Goal: Task Accomplishment & Management: Use online tool/utility

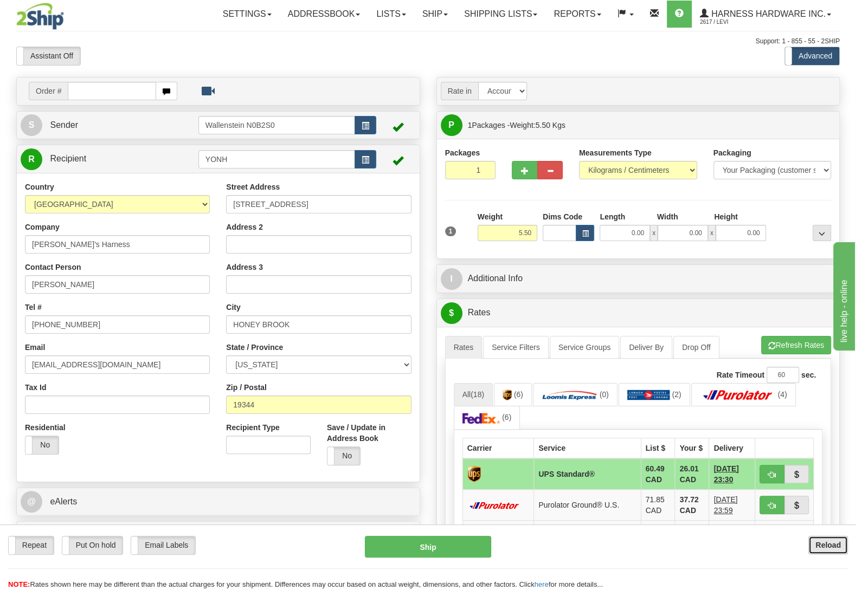
click at [822, 542] on b "Reload" at bounding box center [827, 545] width 25 height 9
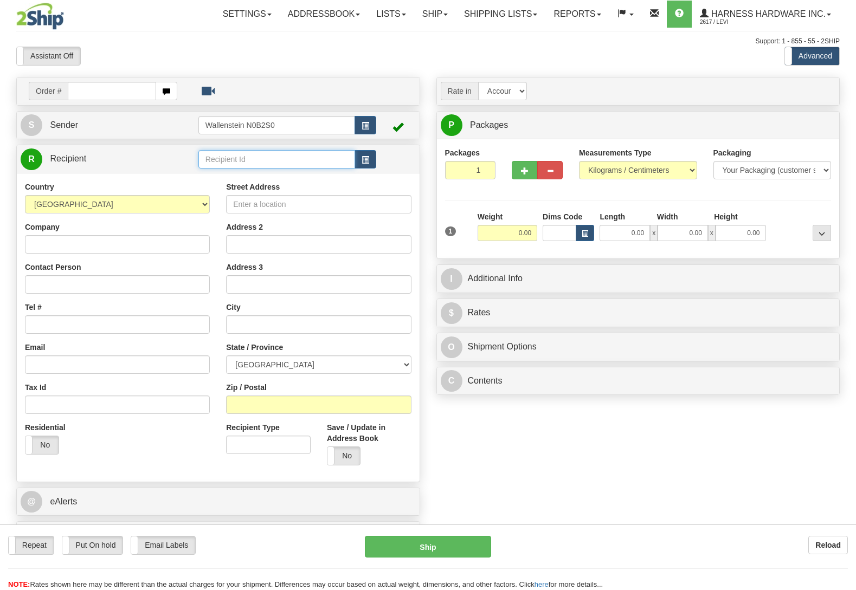
drag, startPoint x: 0, startPoint y: 0, endPoint x: 217, endPoint y: 164, distance: 272.5
click at [217, 164] on input "text" at bounding box center [276, 159] width 157 height 18
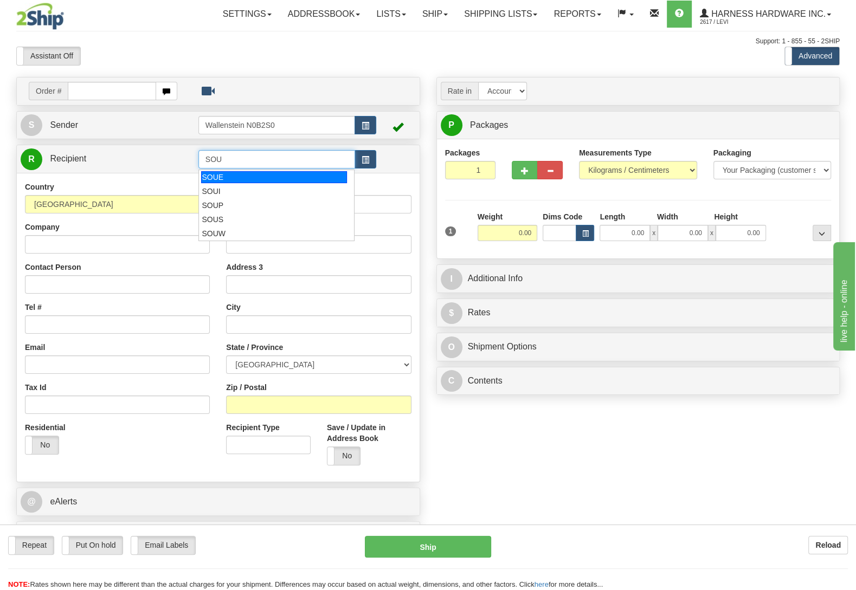
click at [233, 175] on div "SOUE" at bounding box center [273, 177] width 145 height 12
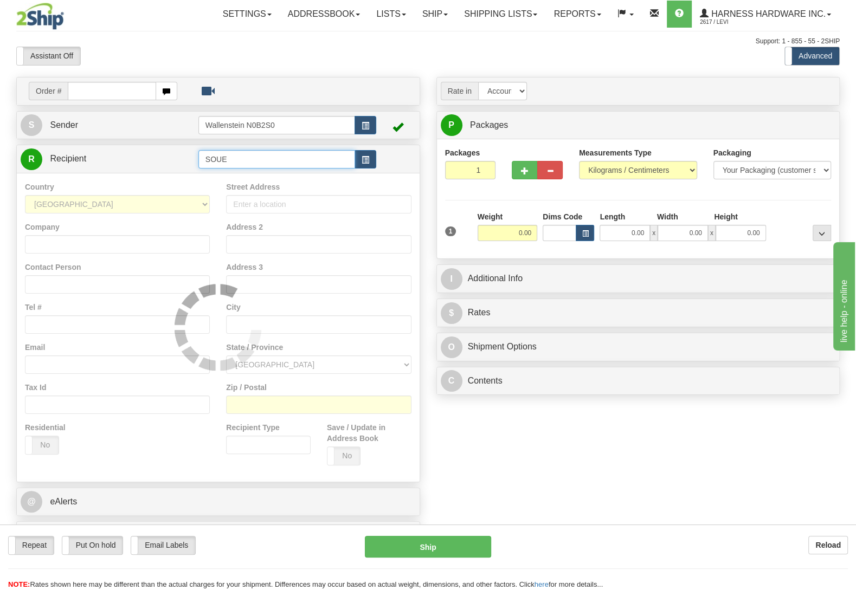
type input "SOUE"
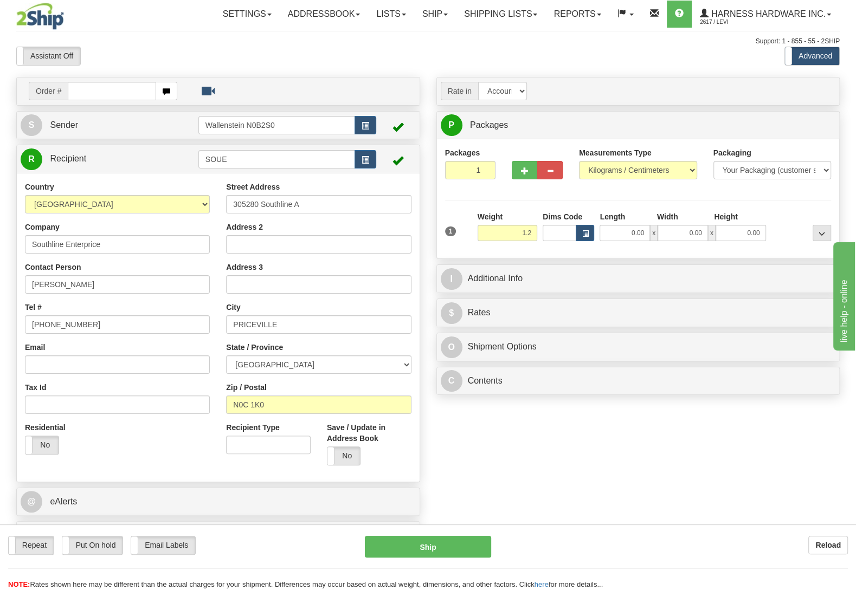
type input "1.20"
click at [791, 216] on div at bounding box center [801, 226] width 65 height 30
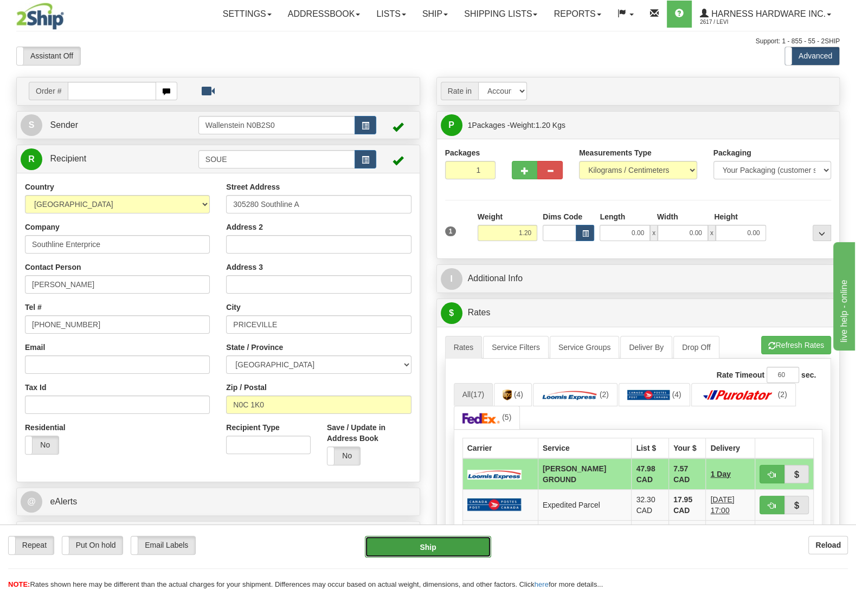
click at [415, 542] on button "Ship" at bounding box center [428, 547] width 126 height 22
type input "DD"
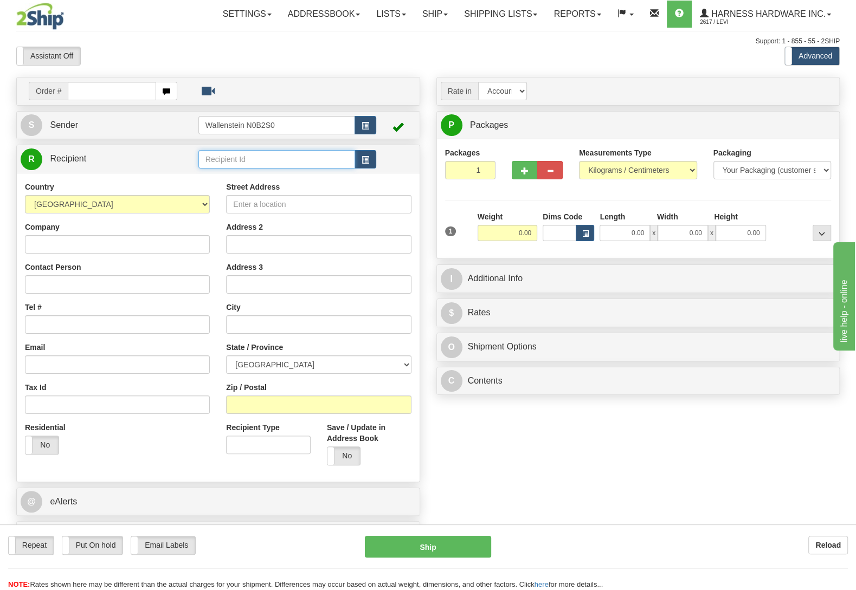
click at [243, 159] on input "text" at bounding box center [276, 159] width 157 height 18
type input "LEAS"
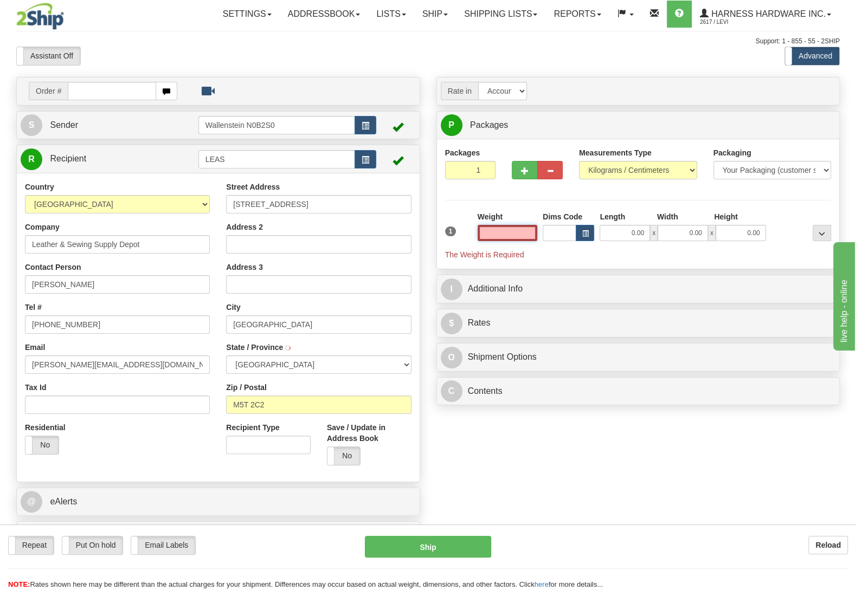
type input "TORONTO"
type input "3.00"
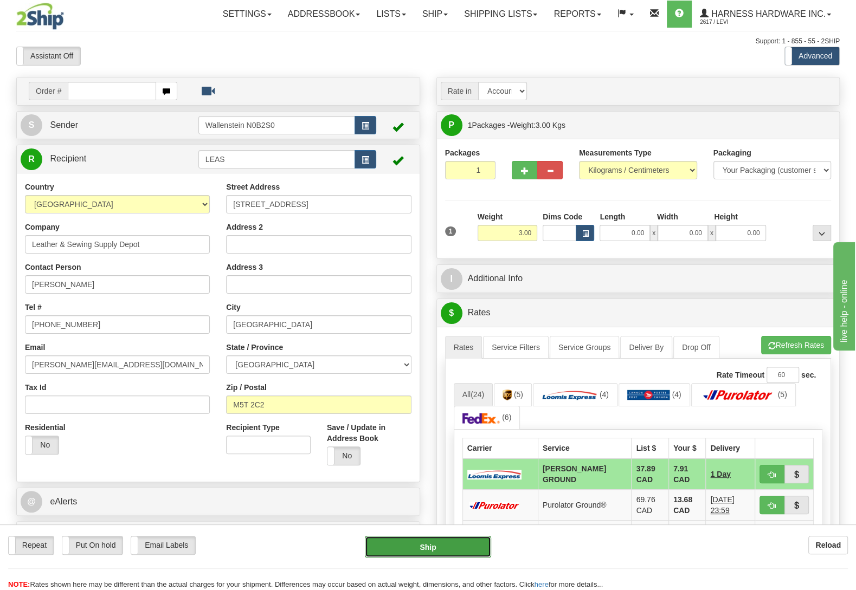
click at [450, 556] on button "Ship" at bounding box center [428, 547] width 126 height 22
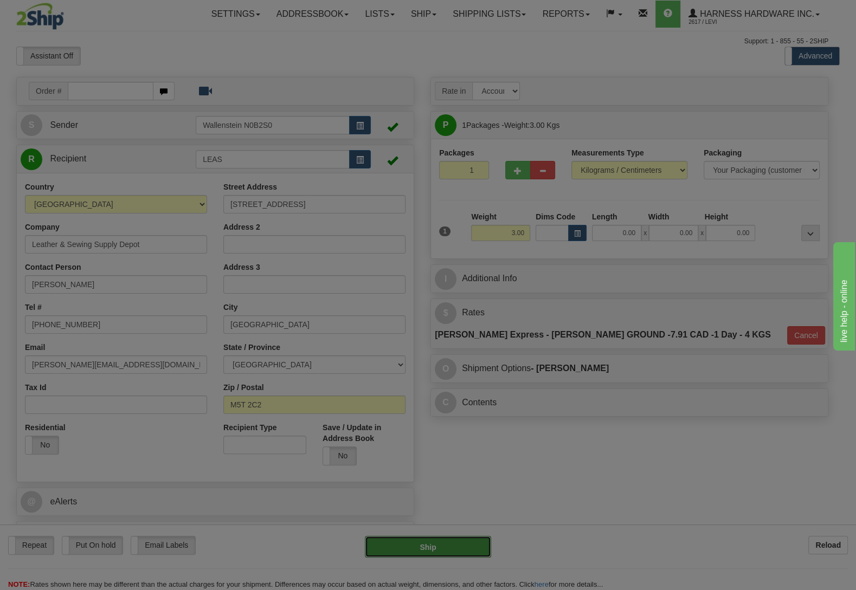
type input "DD"
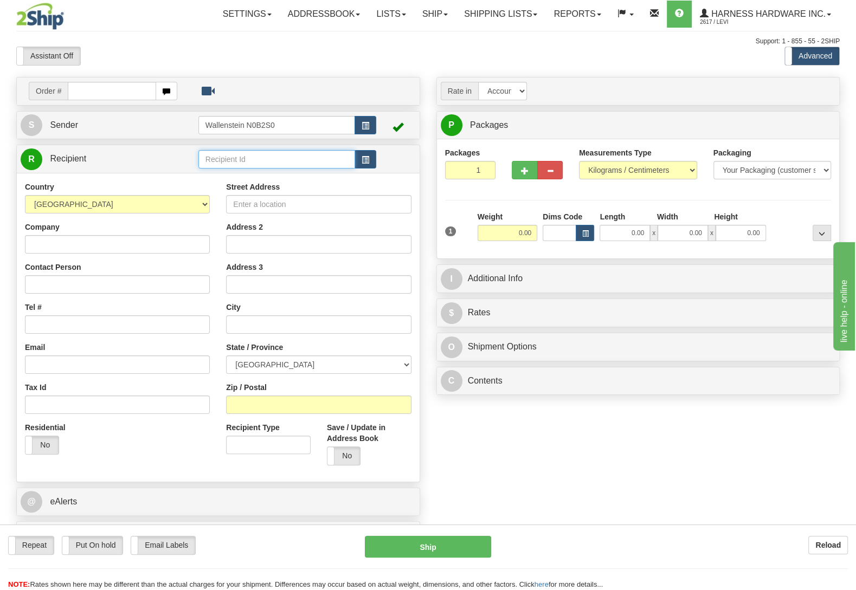
click at [268, 155] on input "text" at bounding box center [276, 159] width 157 height 18
type input "YONH"
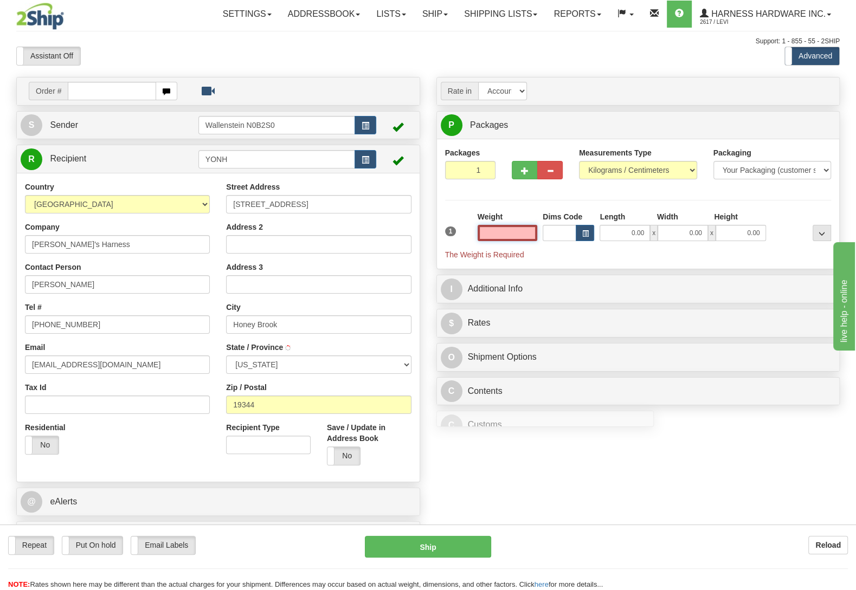
type input "HONEY BROOK"
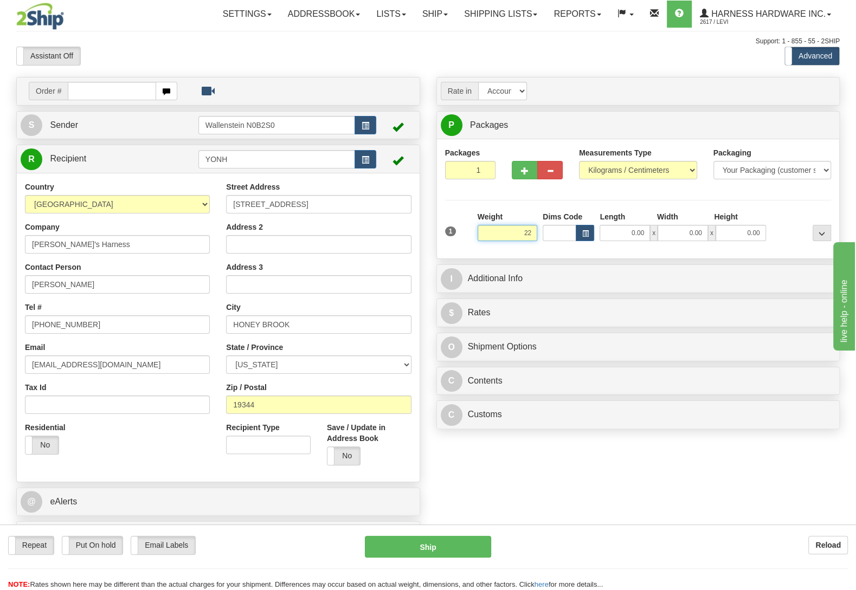
type input "2"
type input "6.00"
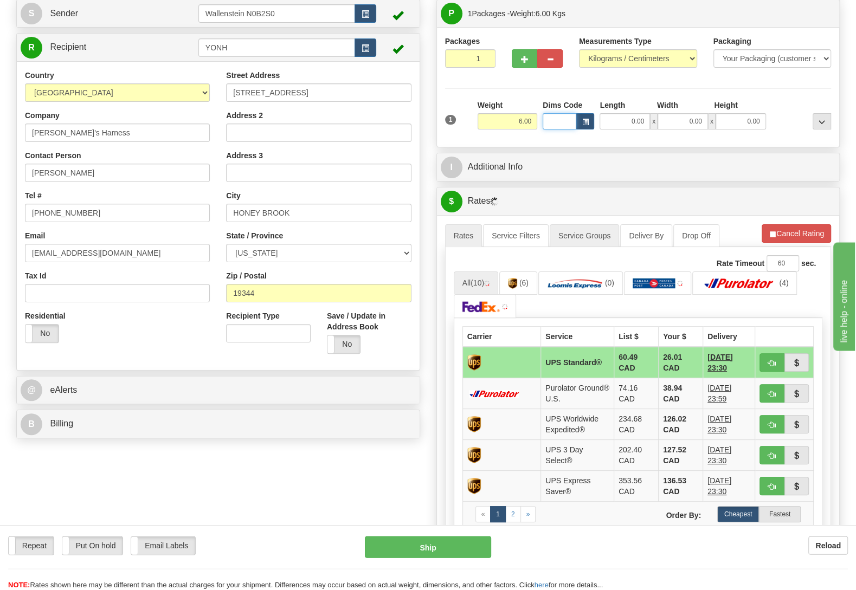
scroll to position [114, 0]
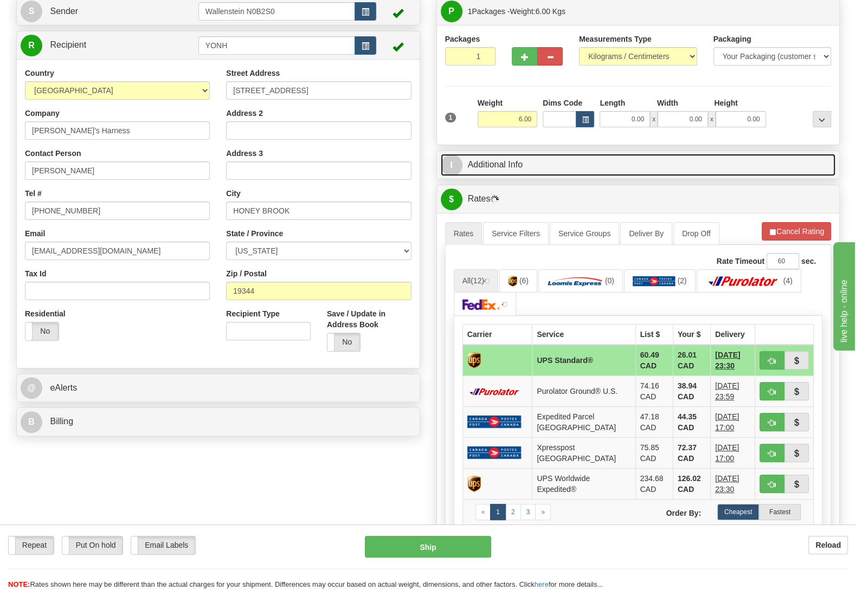
click at [526, 165] on link "I Additional Info" at bounding box center [638, 165] width 395 height 22
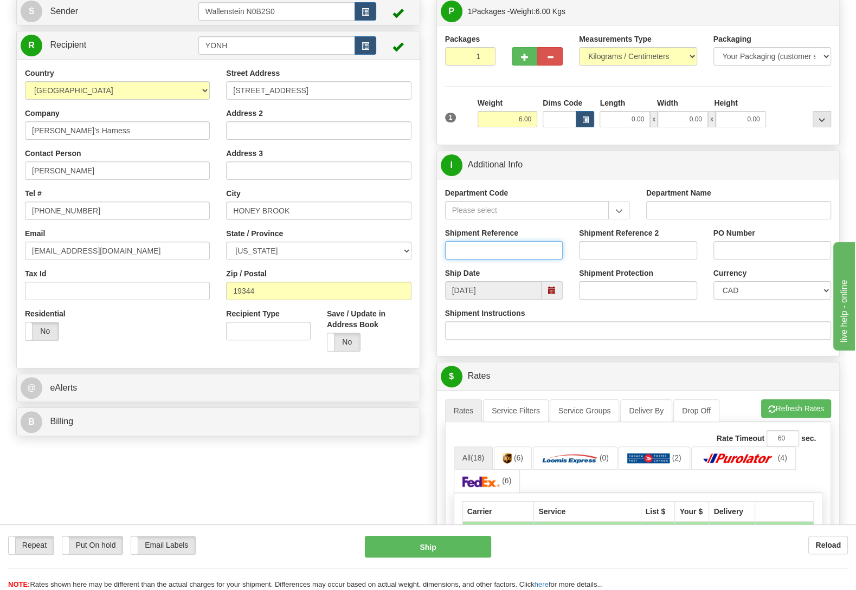
click at [497, 254] on input "Shipment Reference" at bounding box center [504, 250] width 118 height 18
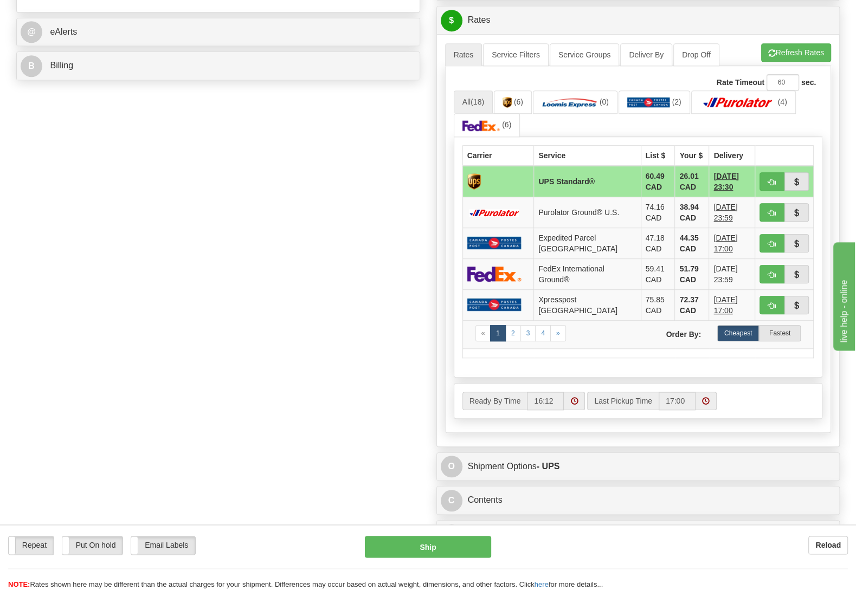
scroll to position [512, 0]
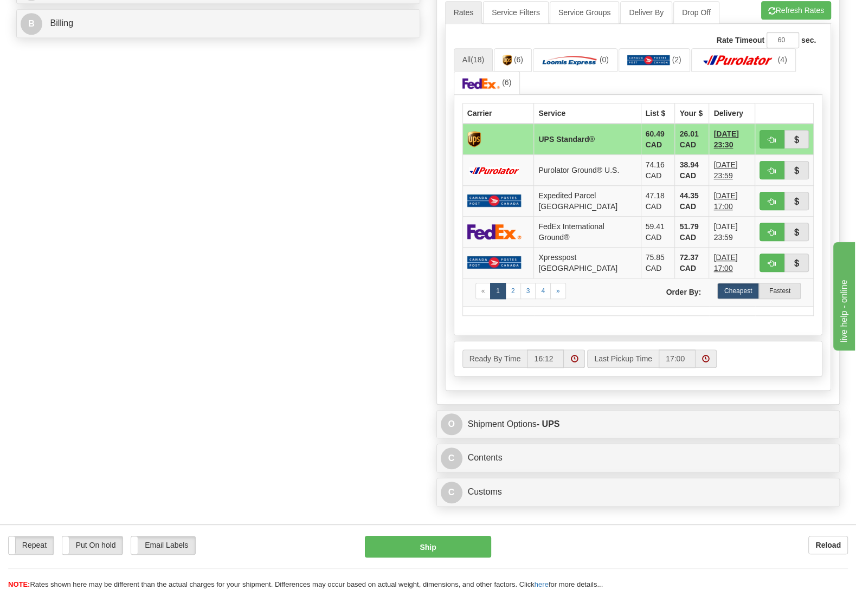
type input "2226"
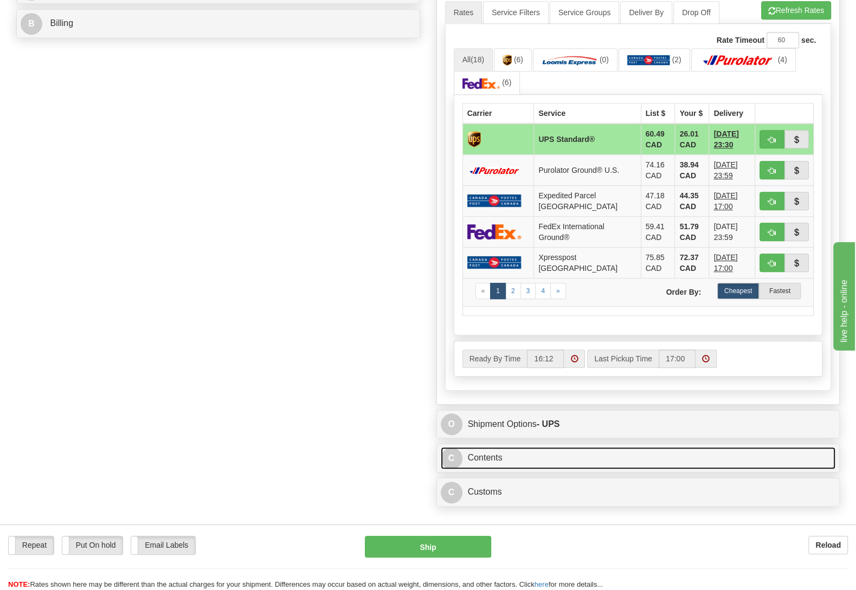
click at [514, 469] on link "C Contents" at bounding box center [638, 458] width 395 height 22
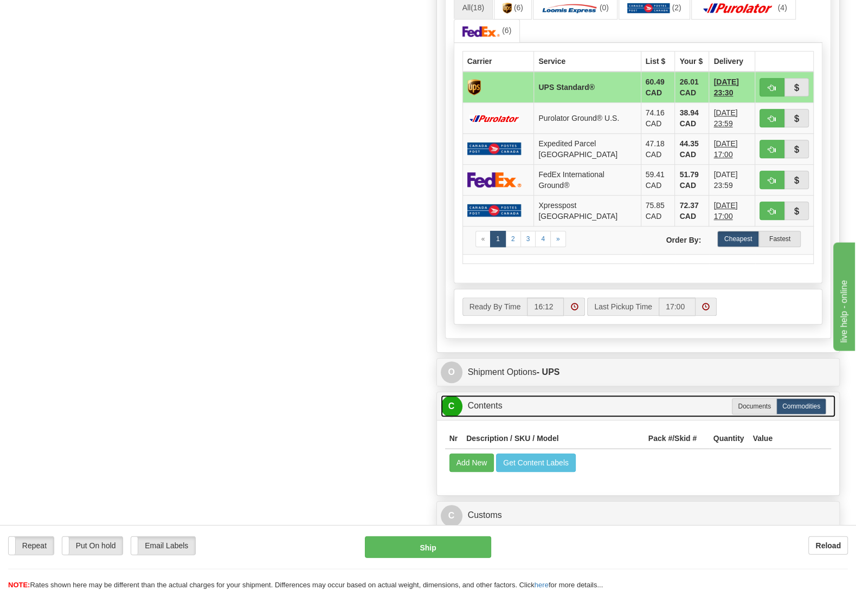
scroll to position [683, 0]
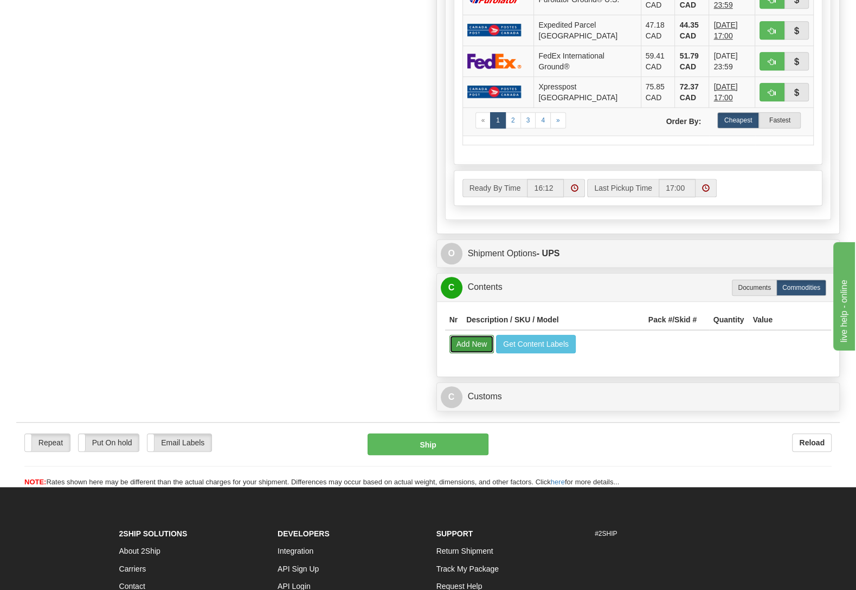
click at [469, 353] on button "Add New" at bounding box center [471, 344] width 45 height 18
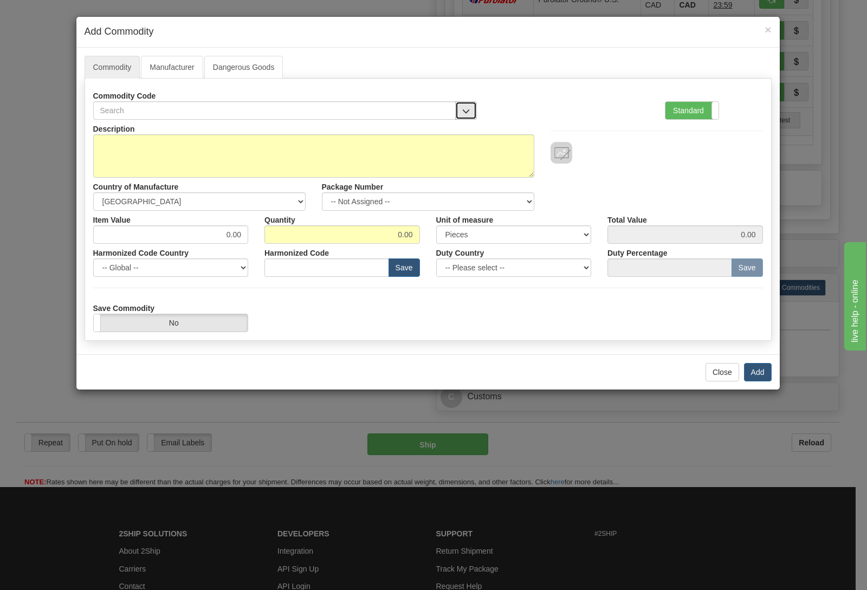
click at [459, 106] on button "button" at bounding box center [466, 110] width 22 height 18
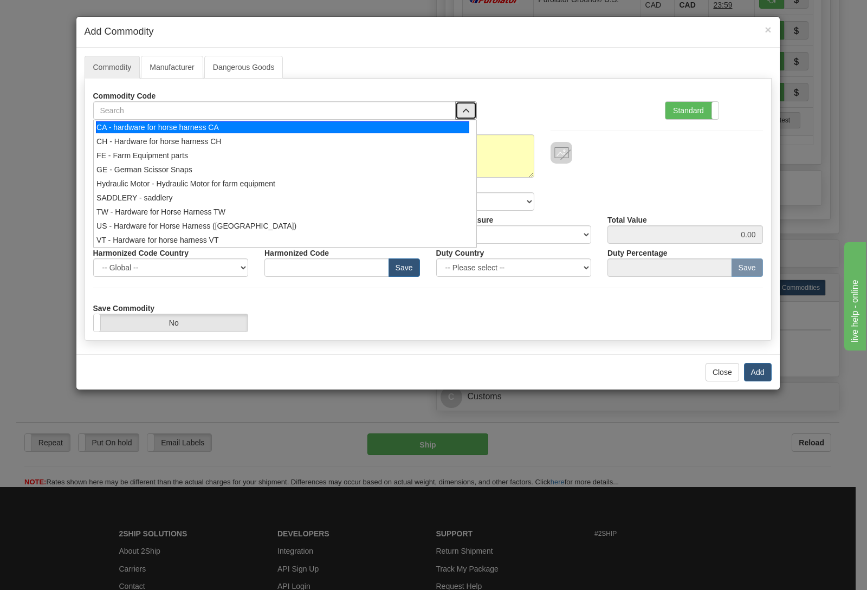
click at [271, 133] on div "CA - hardware for horse harness CA" at bounding box center [283, 127] width 374 height 12
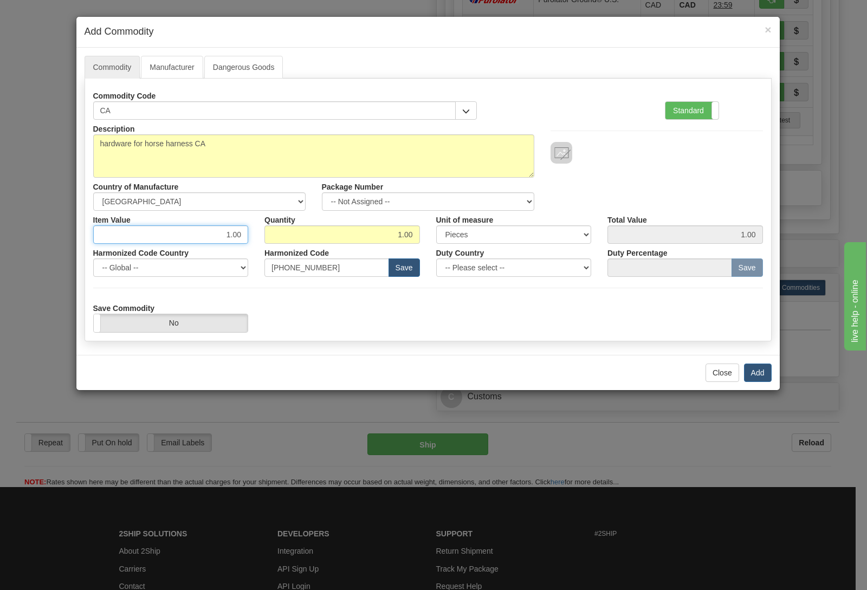
drag, startPoint x: 236, startPoint y: 243, endPoint x: 317, endPoint y: 252, distance: 81.2
click at [249, 244] on input "1.00" at bounding box center [171, 235] width 156 height 18
type input "613.80"
click at [759, 371] on button "Add" at bounding box center [758, 373] width 28 height 18
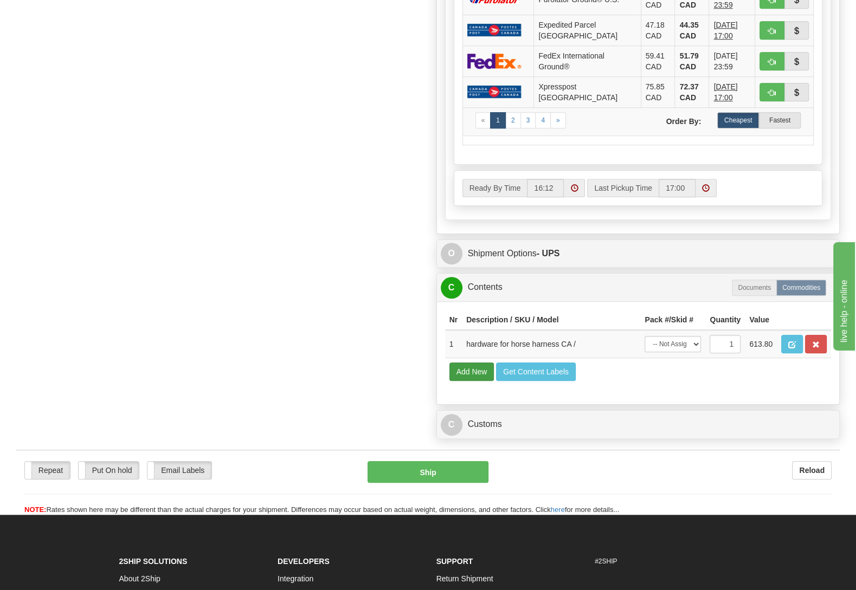
click at [468, 386] on td "Add New Get Content Labels" at bounding box center [638, 372] width 387 height 28
click at [465, 381] on button "Add New" at bounding box center [471, 372] width 45 height 18
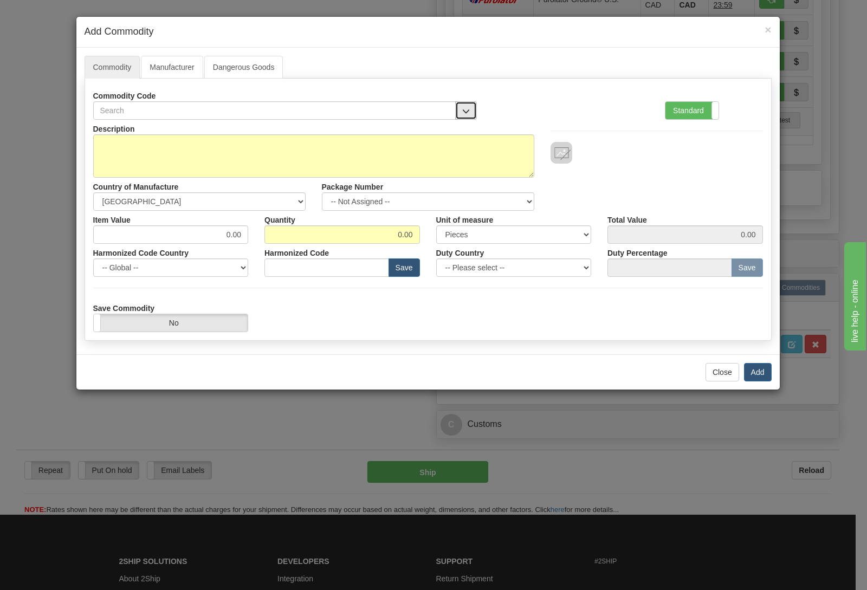
click at [461, 111] on button "button" at bounding box center [466, 110] width 22 height 18
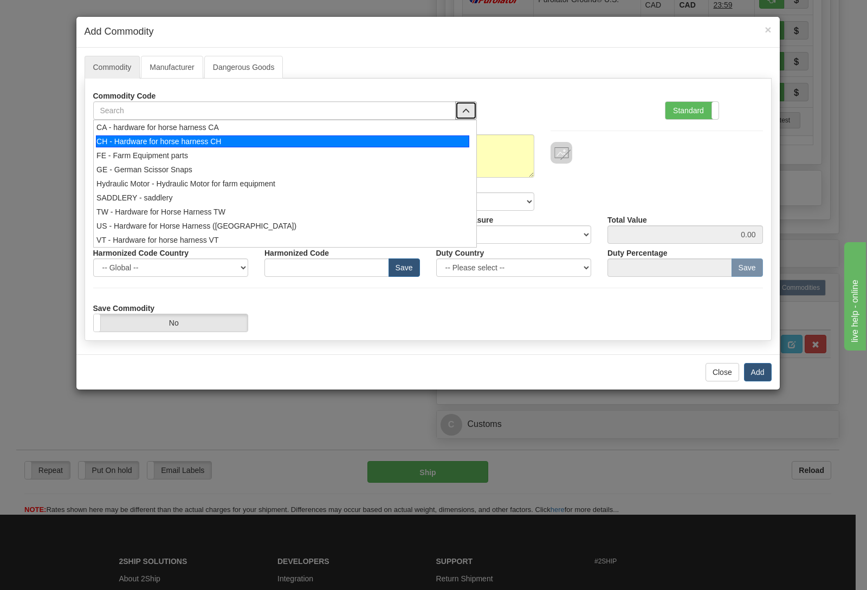
click at [306, 137] on div "CH - Hardware for horse harness CH" at bounding box center [283, 142] width 374 height 12
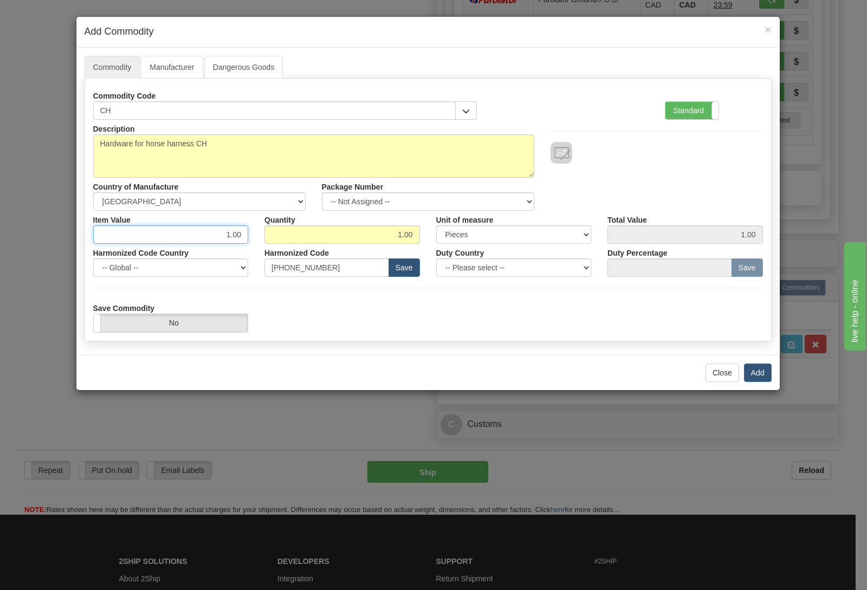
drag, startPoint x: 220, startPoint y: 234, endPoint x: 288, endPoint y: 235, distance: 68.3
click at [249, 235] on input "1.00" at bounding box center [171, 235] width 156 height 18
type input "29.12"
click at [770, 374] on button "Add" at bounding box center [758, 373] width 28 height 18
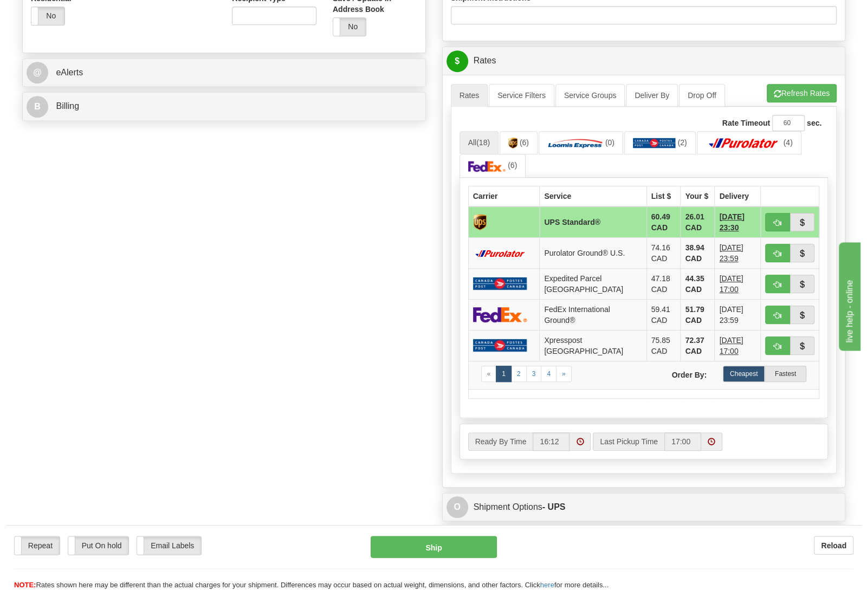
scroll to position [398, 0]
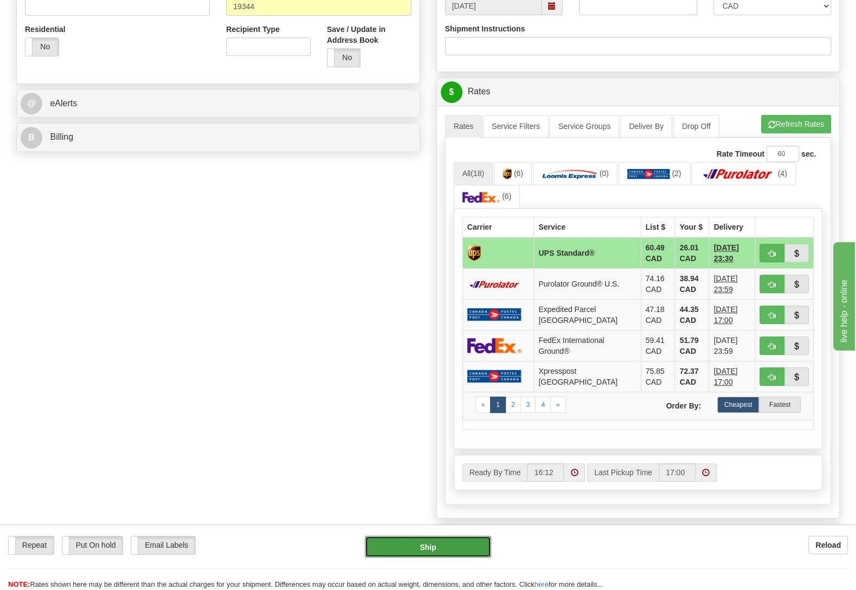
click at [446, 541] on button "Ship" at bounding box center [428, 547] width 126 height 22
type input "11"
